Goal: Task Accomplishment & Management: Manage account settings

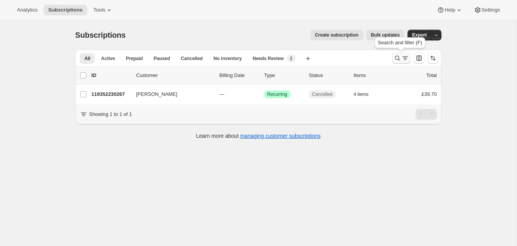
click at [396, 57] on icon "Search and filter results" at bounding box center [397, 58] width 8 height 8
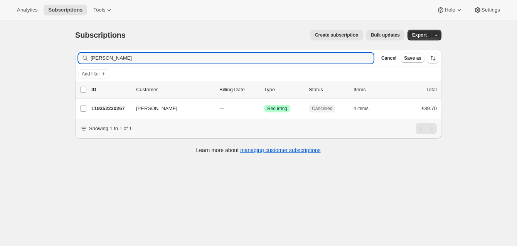
drag, startPoint x: 117, startPoint y: 60, endPoint x: 76, endPoint y: 57, distance: 41.4
click at [77, 57] on div "Filter subscribers [PERSON_NAME] Clear Cancel Save as" at bounding box center [258, 58] width 366 height 17
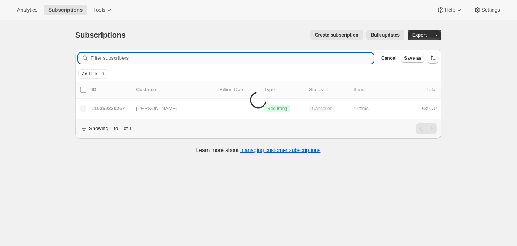
click at [111, 59] on input "Filter subscribers" at bounding box center [232, 58] width 283 height 11
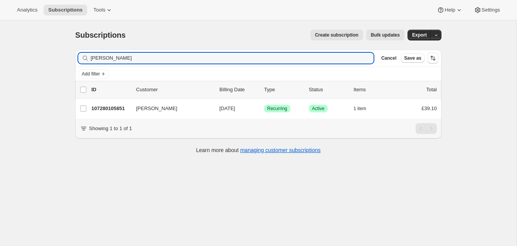
type input "[PERSON_NAME]"
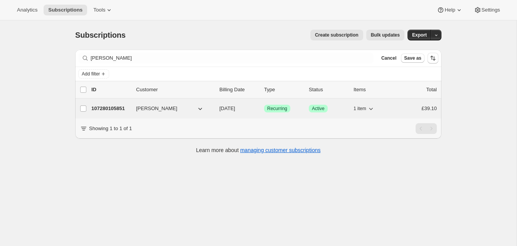
click at [125, 107] on p "107280105851" at bounding box center [110, 109] width 39 height 8
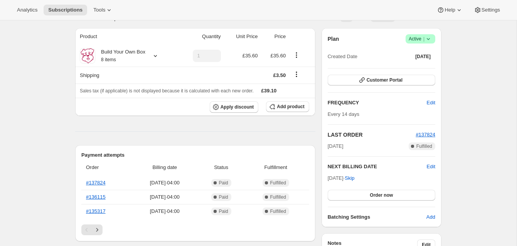
scroll to position [62, 0]
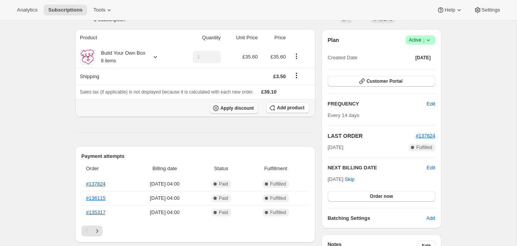
click at [243, 106] on span "Apply discount" at bounding box center [237, 108] width 34 height 6
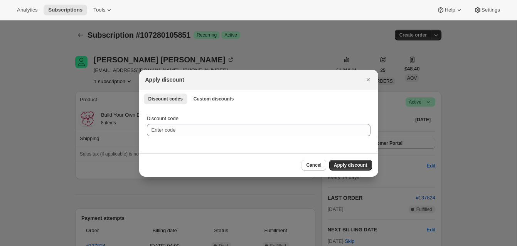
scroll to position [0, 0]
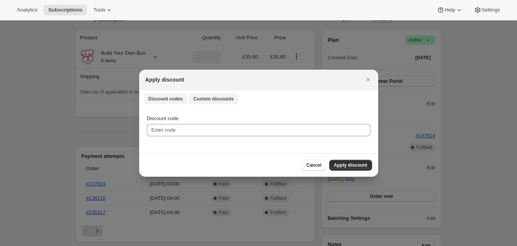
click at [223, 98] on span "Custom discounts" at bounding box center [213, 99] width 40 height 6
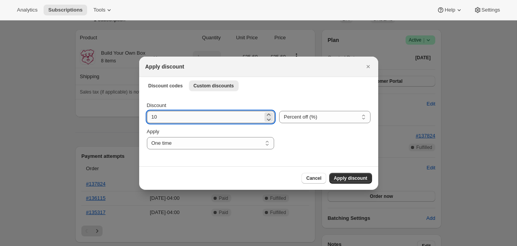
drag, startPoint x: 152, startPoint y: 117, endPoint x: 163, endPoint y: 117, distance: 10.8
click at [163, 117] on input "10" at bounding box center [205, 117] width 116 height 12
type input "50"
click at [344, 176] on span "Apply discount" at bounding box center [351, 178] width 34 height 6
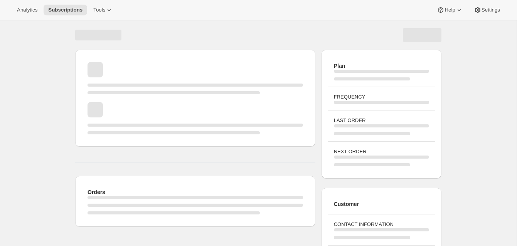
scroll to position [62, 0]
